Goal: Task Accomplishment & Management: Use online tool/utility

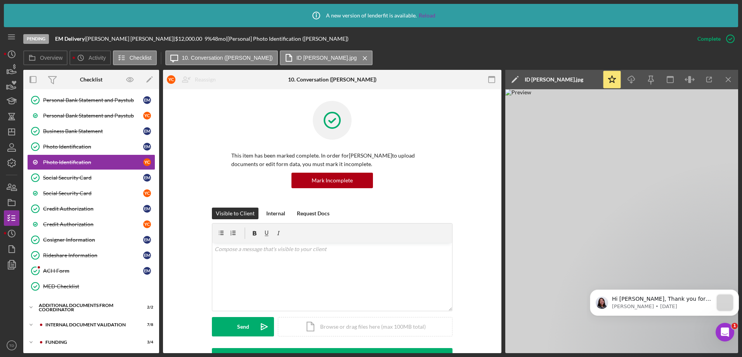
scroll to position [174, 0]
click at [56, 268] on div "ACH Form" at bounding box center [93, 270] width 100 height 6
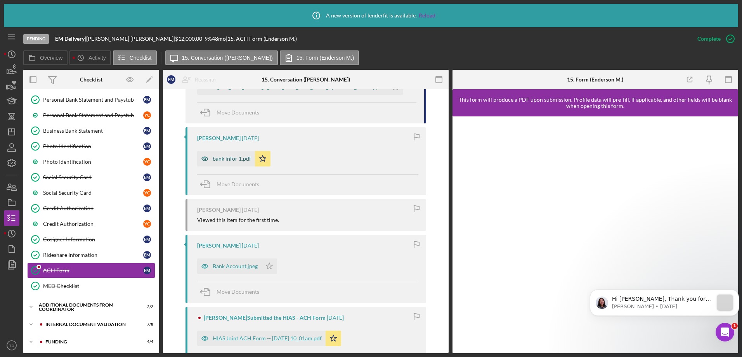
click at [222, 164] on div "bank infor 1.pdf" at bounding box center [226, 159] width 58 height 16
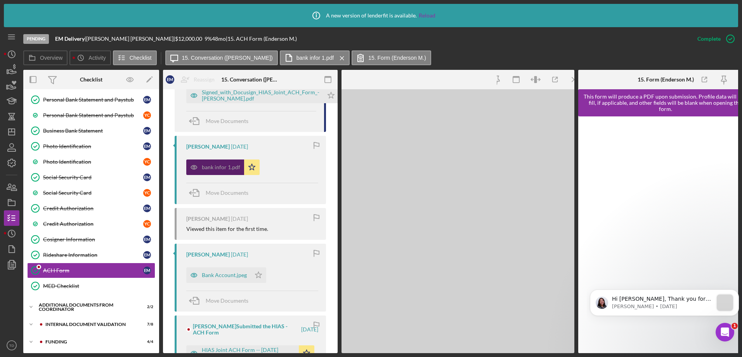
scroll to position [301, 0]
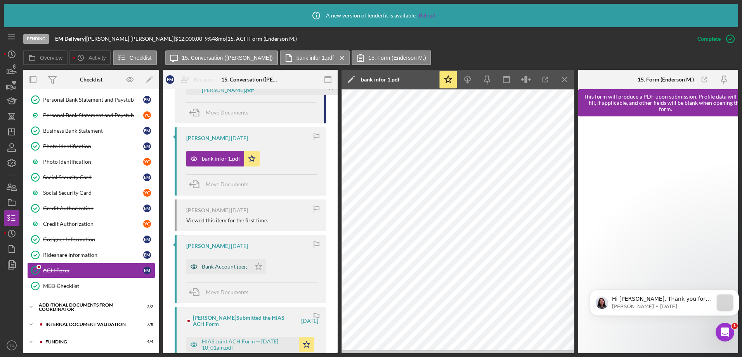
click at [227, 268] on div "Bank Account.jpeg" at bounding box center [224, 266] width 45 height 6
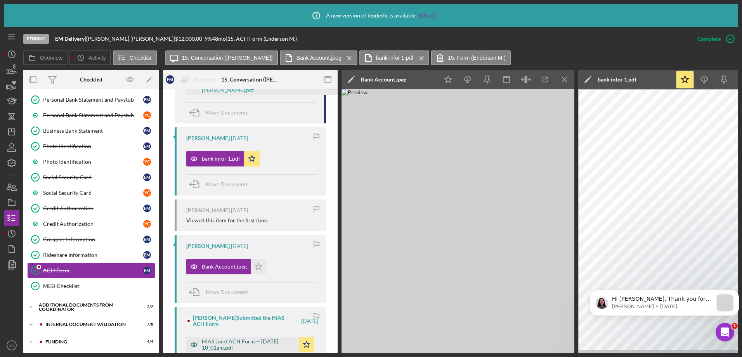
click at [231, 339] on div "HIAS Joint ACH Form -- [DATE] 10_01am.pdf" at bounding box center [248, 344] width 93 height 12
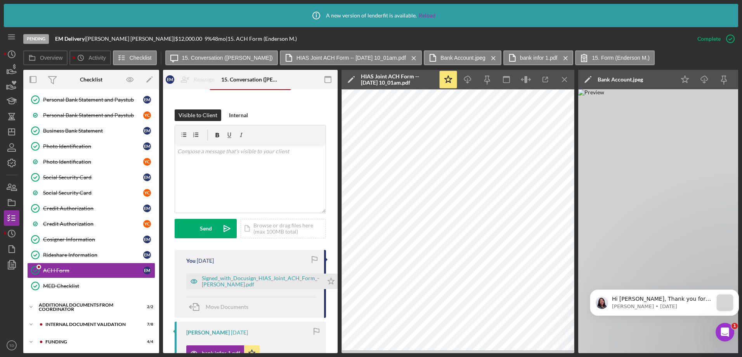
scroll to position [106, 0]
click at [232, 284] on div "Signed_with_Docusign_HIAS_Joint_ACH_Form_- [PERSON_NAME].pdf" at bounding box center [261, 281] width 118 height 12
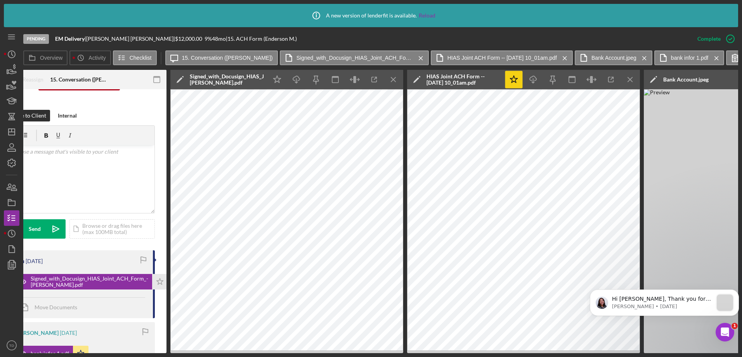
scroll to position [0, 174]
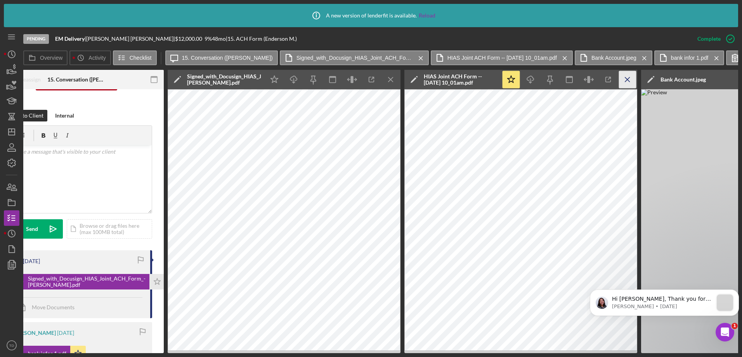
click at [628, 81] on icon "Icon/Menu Close" at bounding box center [627, 79] width 17 height 17
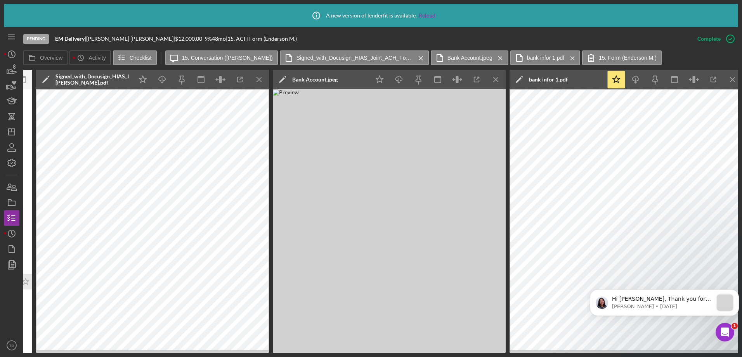
scroll to position [0, 306]
click at [494, 80] on icon "Icon/Menu Close" at bounding box center [495, 79] width 17 height 17
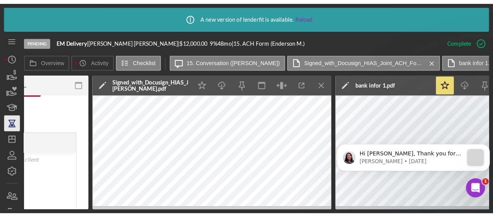
scroll to position [106, 0]
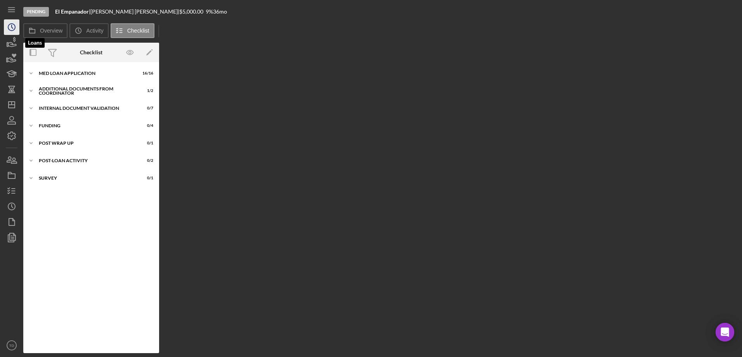
click at [9, 31] on icon "Icon/History" at bounding box center [11, 26] width 19 height 19
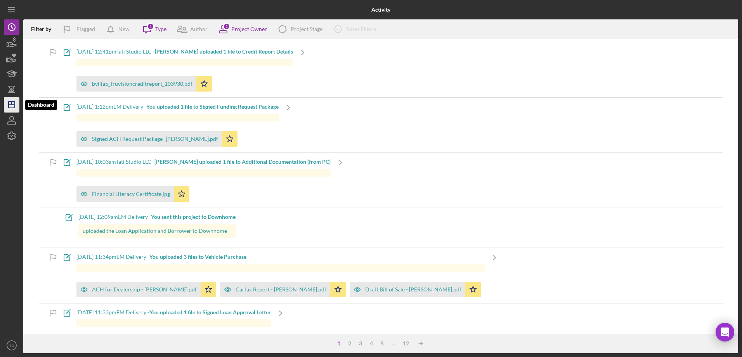
click at [10, 107] on icon "Icon/Dashboard" at bounding box center [11, 104] width 19 height 19
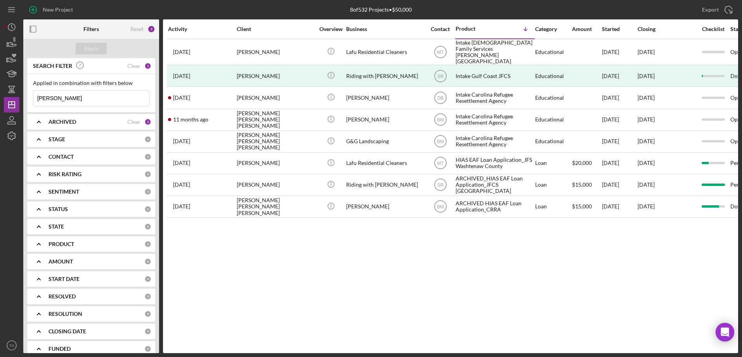
click at [59, 104] on input "luis" at bounding box center [91, 98] width 116 height 16
drag, startPoint x: 58, startPoint y: 97, endPoint x: 10, endPoint y: 96, distance: 48.1
click at [10, 96] on div "New Project 8 of 532 Projects • $50,000 luis Export Icon/Export Filters Reset 3…" at bounding box center [371, 176] width 734 height 353
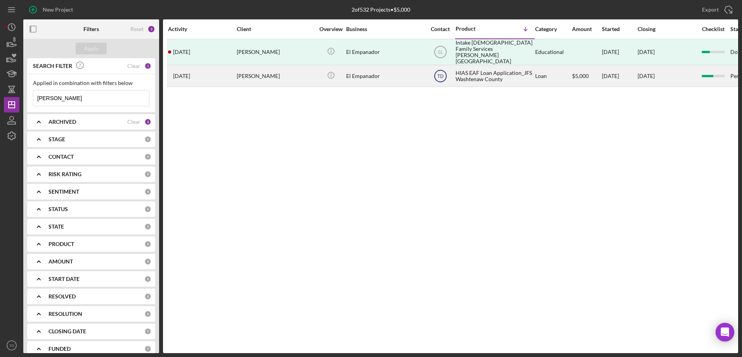
click at [441, 55] on text "TD" at bounding box center [440, 52] width 6 height 5
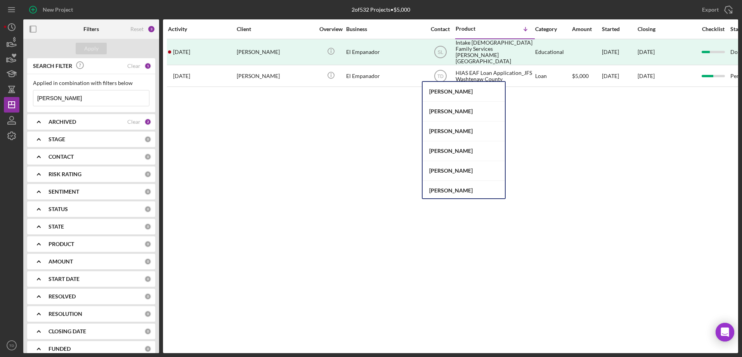
scroll to position [42, 0]
click at [475, 185] on div "[PERSON_NAME] Villa" at bounding box center [463, 188] width 82 height 19
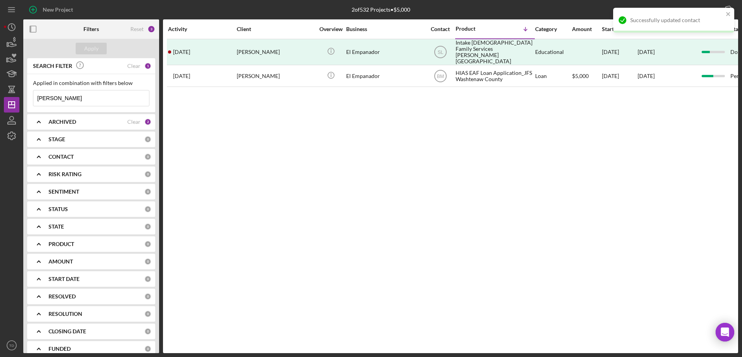
click at [93, 103] on input "heidi" at bounding box center [91, 98] width 116 height 16
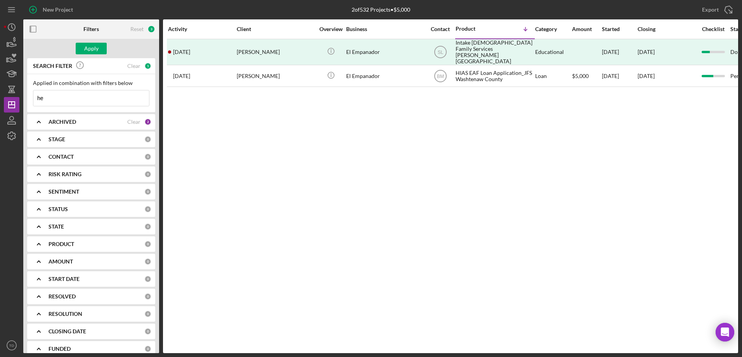
type input "h"
click at [132, 120] on div "Clear" at bounding box center [133, 122] width 13 height 6
click at [97, 156] on div "CONTACT" at bounding box center [96, 157] width 96 height 6
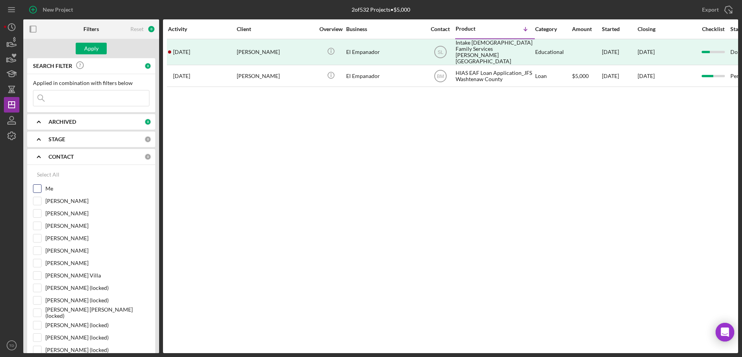
click at [34, 188] on input "Me" at bounding box center [37, 189] width 8 height 8
checkbox input "true"
click at [100, 54] on button "Apply" at bounding box center [91, 49] width 31 height 12
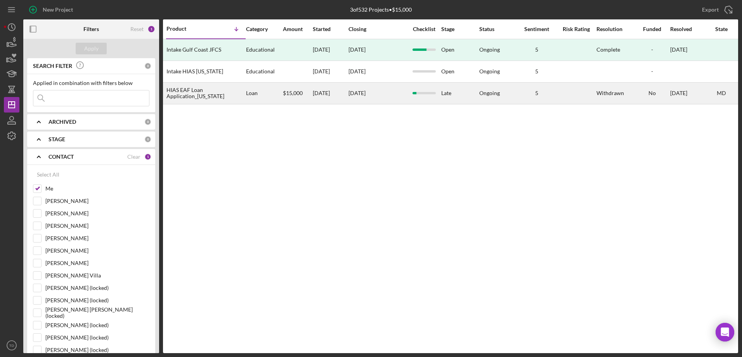
scroll to position [0, 0]
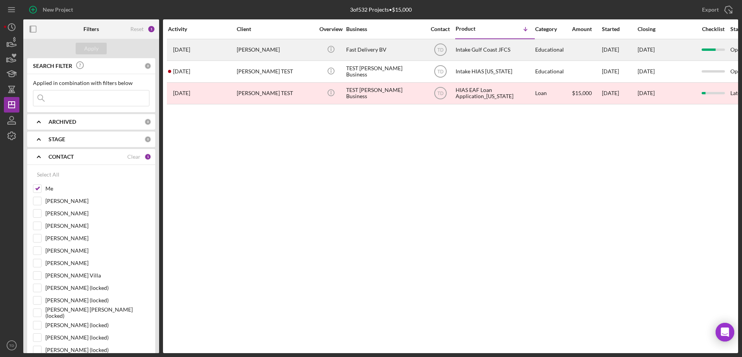
click at [233, 49] on div "2 months ago Beatriz Villafranca" at bounding box center [202, 50] width 68 height 21
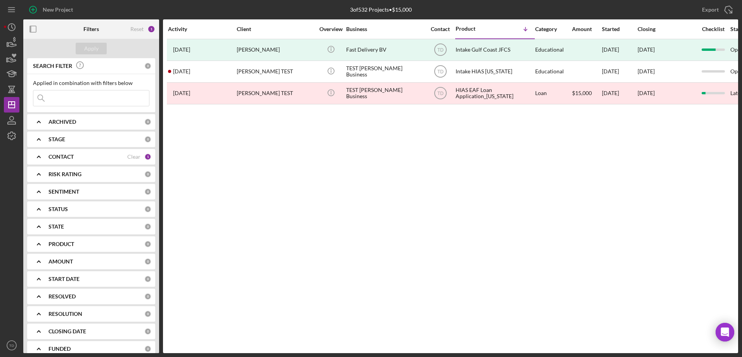
click at [89, 159] on div "CONTACT" at bounding box center [87, 157] width 79 height 6
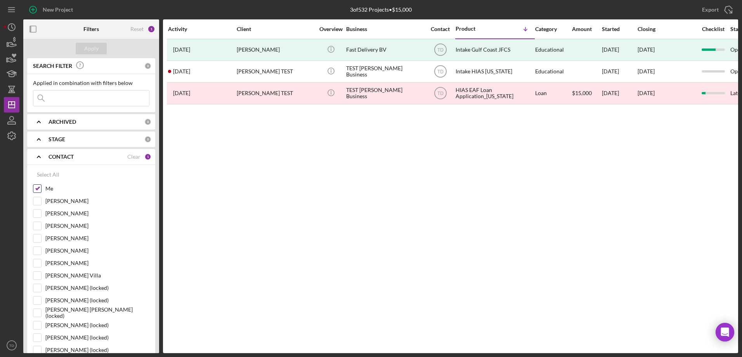
click at [40, 190] on input "Me" at bounding box center [37, 189] width 8 height 8
checkbox input "false"
click at [37, 271] on div at bounding box center [37, 275] width 9 height 9
click at [37, 276] on input "[PERSON_NAME] Villa" at bounding box center [37, 276] width 8 height 8
click at [92, 47] on div "Apply" at bounding box center [91, 49] width 14 height 12
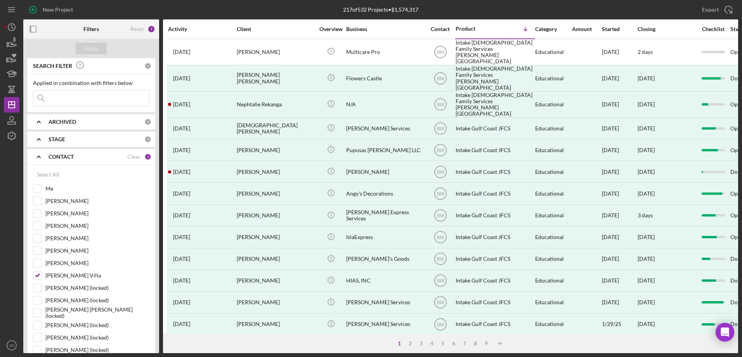
click at [180, 30] on div "Activity" at bounding box center [202, 29] width 68 height 6
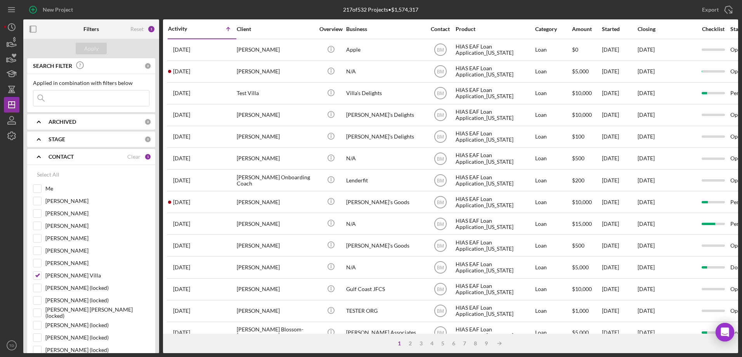
click at [180, 30] on div "Activity" at bounding box center [185, 29] width 34 height 6
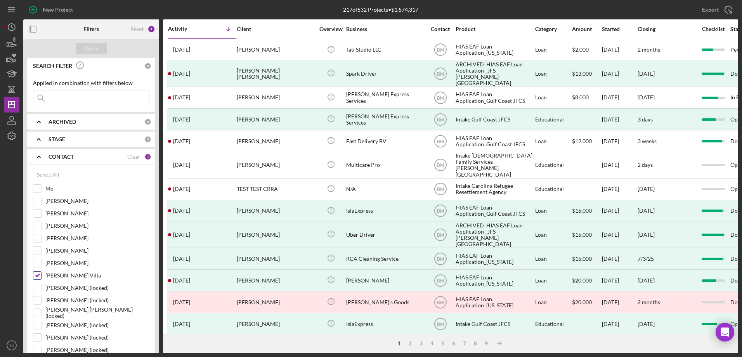
click at [35, 274] on input "[PERSON_NAME] Villa" at bounding box center [37, 276] width 8 height 8
checkbox input "false"
click at [9, 34] on icon "Icon/History" at bounding box center [11, 26] width 19 height 19
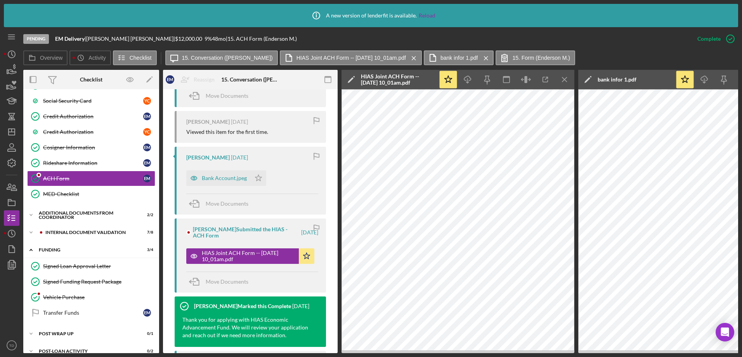
scroll to position [461, 0]
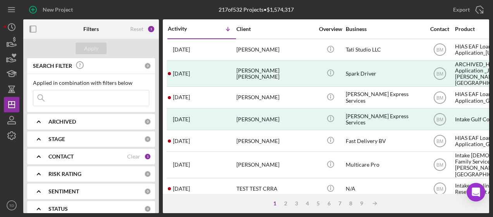
click at [20, 28] on nav "Icon/Menu Icon/Dashboard Dashboard Clients Product Templates TD Tiffany Dixon-M…" at bounding box center [13, 106] width 19 height 213
click at [12, 30] on icon "Icon/History" at bounding box center [11, 26] width 19 height 19
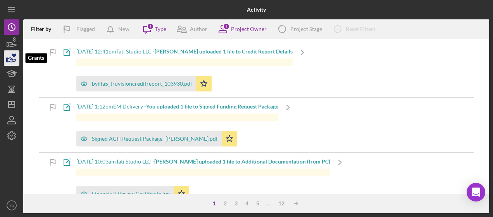
click at [13, 53] on icon "button" at bounding box center [11, 57] width 19 height 19
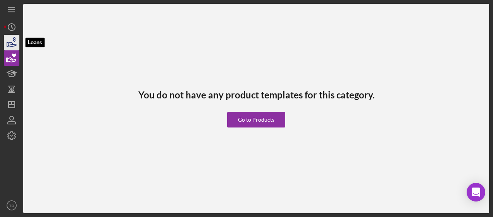
click at [13, 42] on icon "button" at bounding box center [11, 42] width 19 height 19
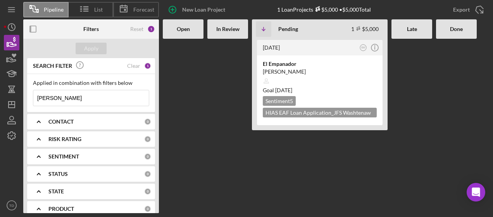
click at [62, 104] on input "heidi" at bounding box center [91, 98] width 116 height 16
click at [12, 136] on polyline "button" at bounding box center [12, 135] width 2 height 1
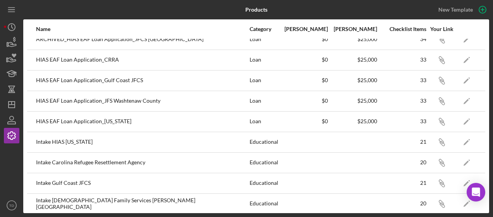
scroll to position [92, 0]
click at [459, 58] on icon "Icon/Edit" at bounding box center [467, 60] width 17 height 17
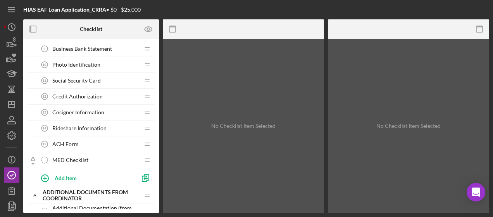
scroll to position [196, 0]
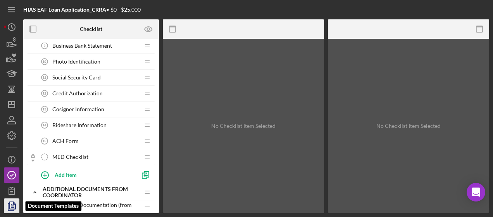
click at [12, 206] on icon "button" at bounding box center [12, 206] width 3 height 3
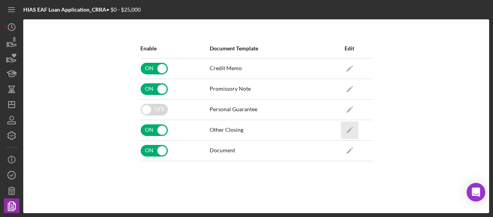
click at [353, 130] on icon "Icon/Edit" at bounding box center [349, 129] width 17 height 17
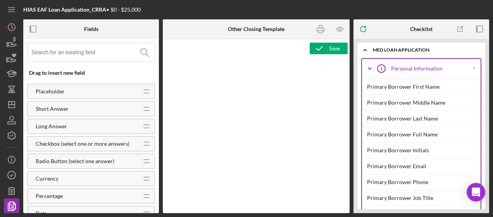
type textarea "<h1>ACH Request</h1> <h3>HIAS Economic Advancement Fund&nbsp;</h3> <p>ACH AMOUN…"
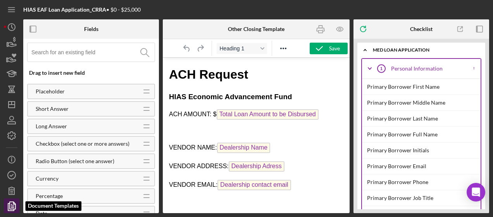
click at [11, 203] on icon "button" at bounding box center [11, 206] width 19 height 19
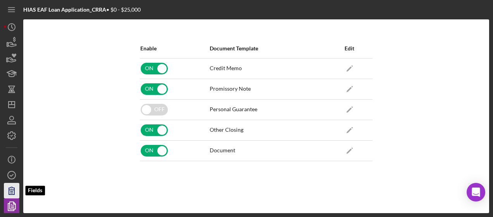
click at [8, 190] on icon "button" at bounding box center [11, 190] width 19 height 19
